Goal: Find specific page/section: Find specific page/section

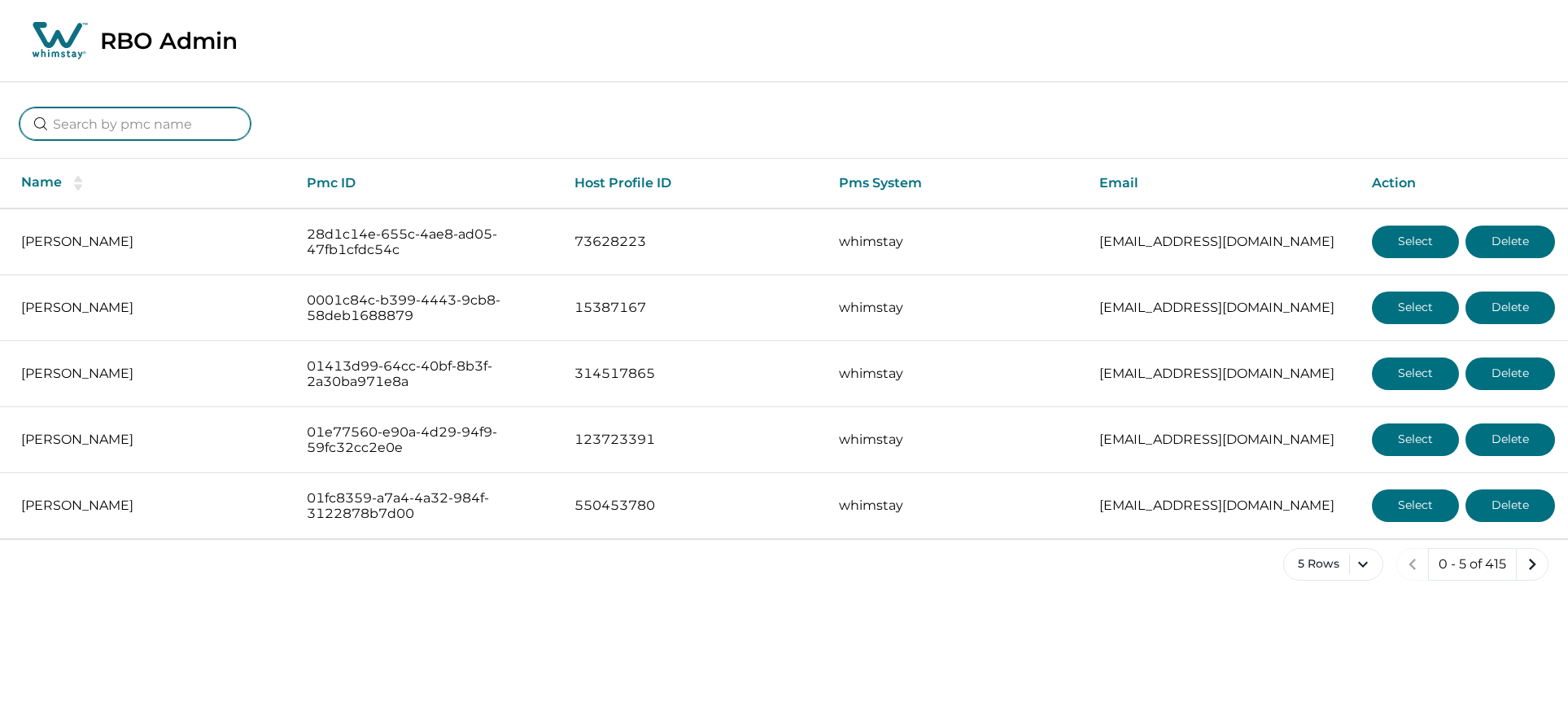
click at [101, 116] on input at bounding box center [135, 124] width 231 height 33
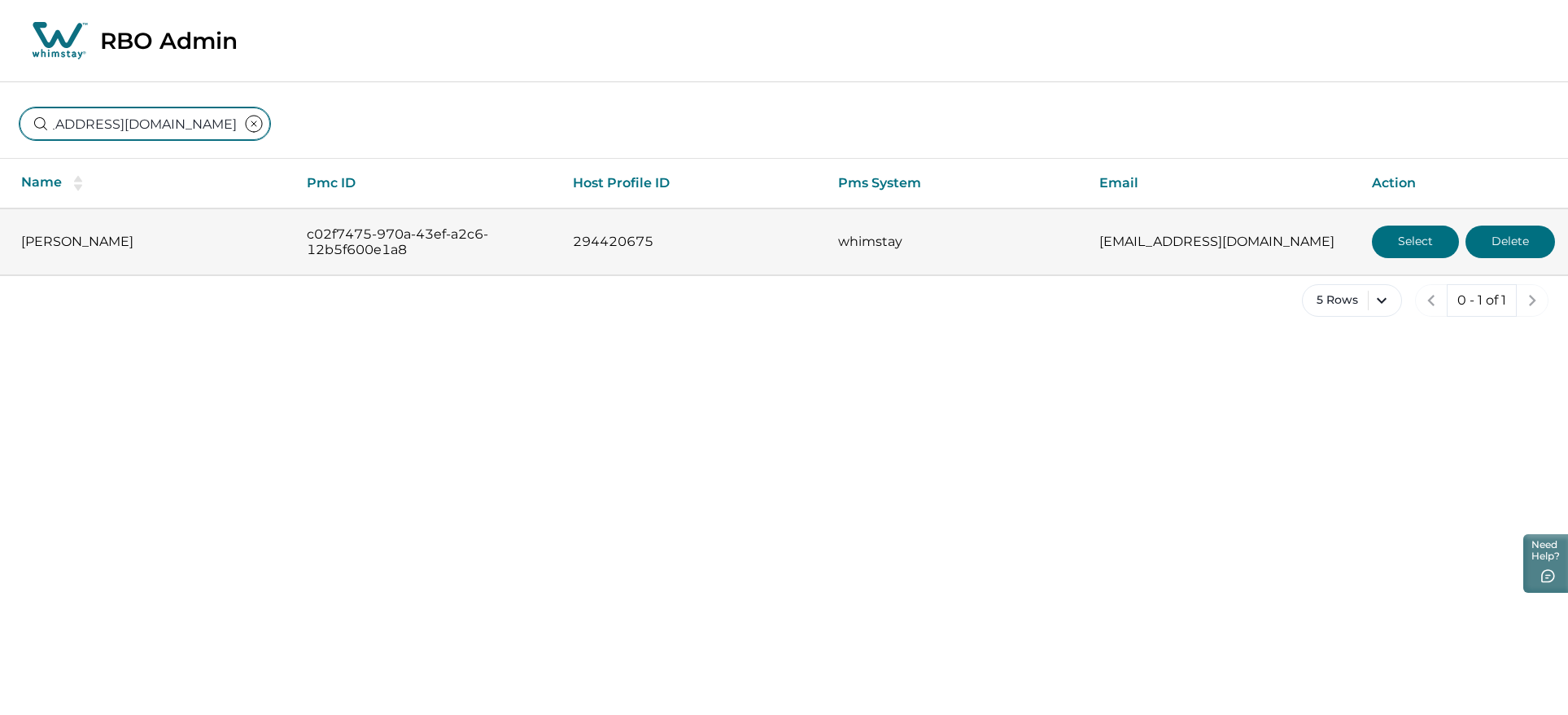
type input "[EMAIL_ADDRESS][DOMAIN_NAME]"
click at [1405, 245] on button "Select" at bounding box center [1415, 241] width 87 height 33
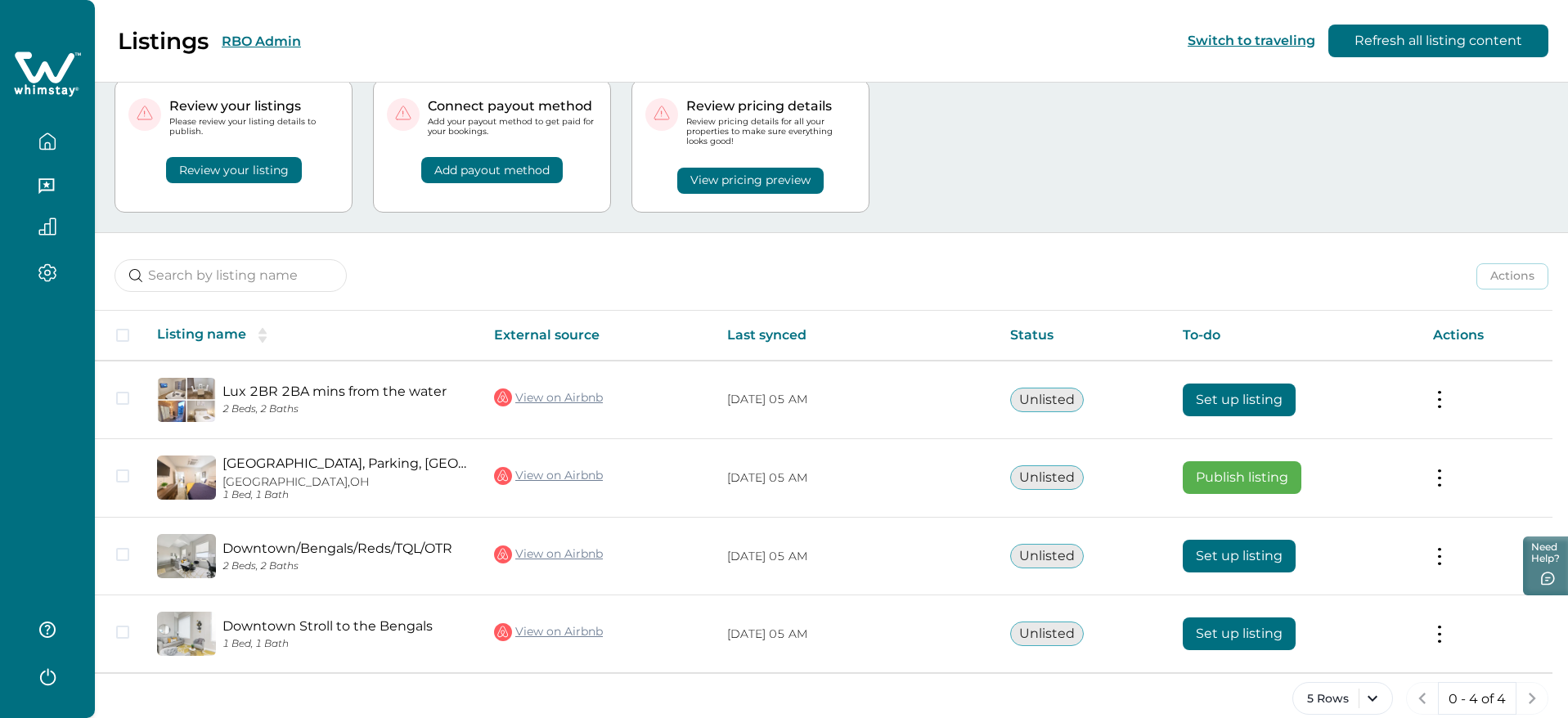
scroll to position [47, 0]
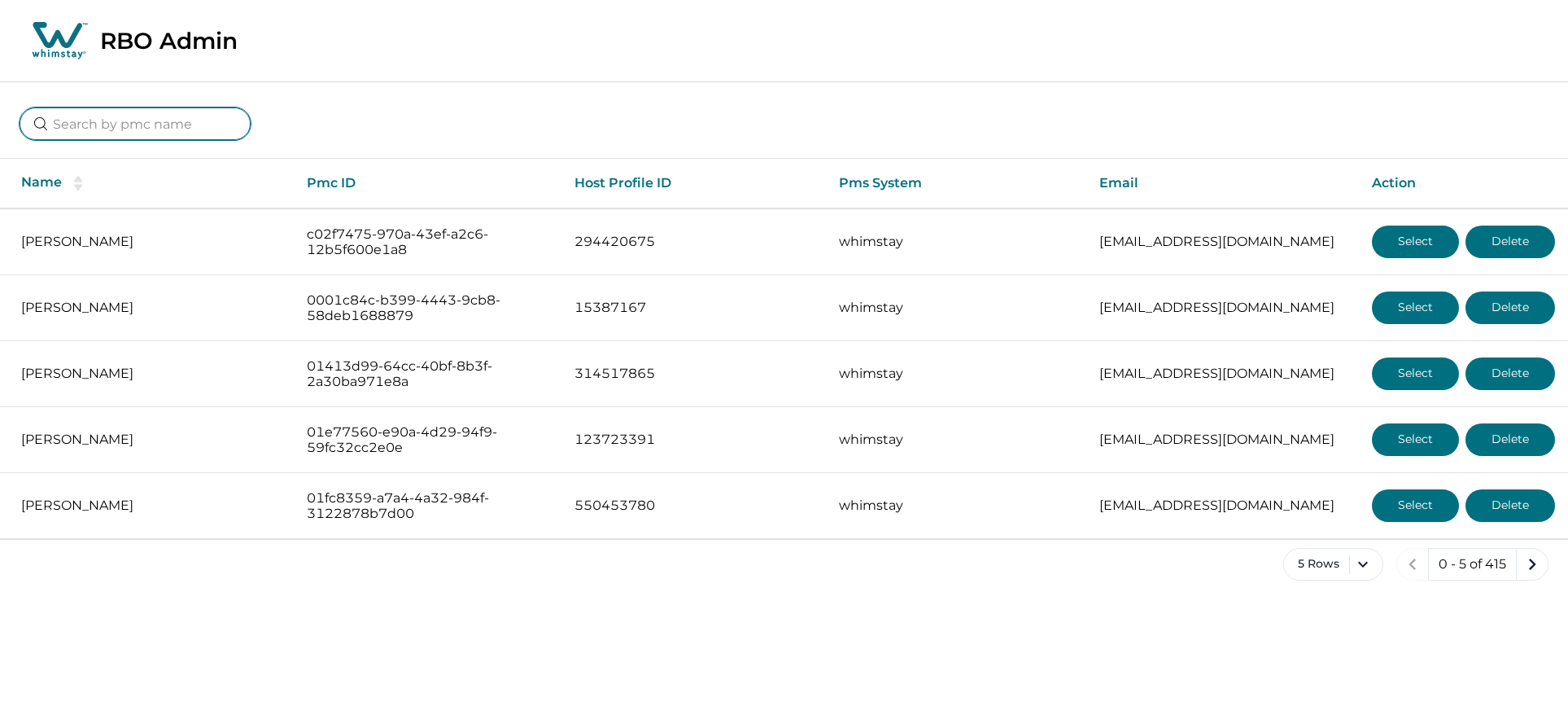
click at [131, 124] on input at bounding box center [135, 124] width 231 height 33
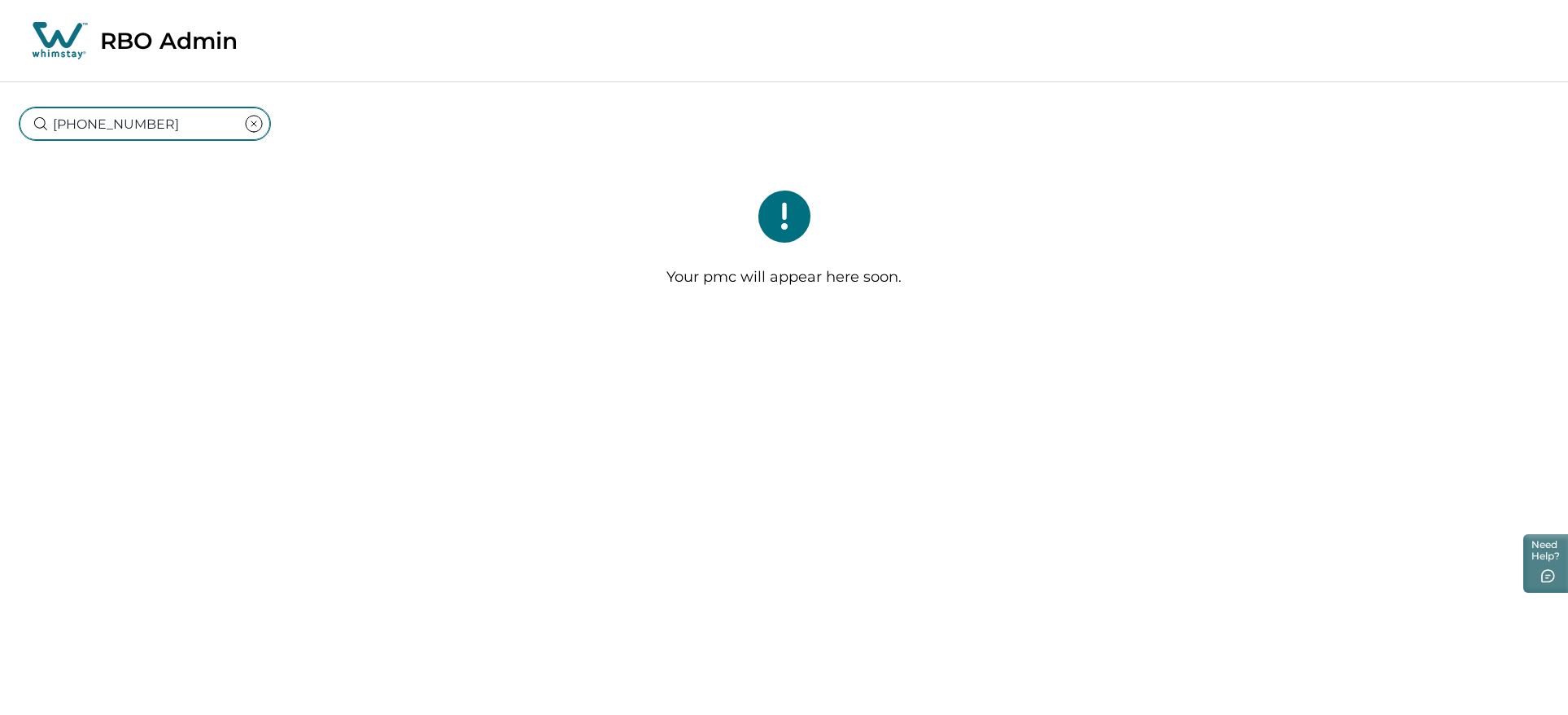
drag, startPoint x: 115, startPoint y: 124, endPoint x: 121, endPoint y: 138, distance: 15.2
click at [116, 124] on input "(425) 205-7929" at bounding box center [145, 124] width 251 height 33
type input "(425) 205-7929"
